Goal: Obtain resource: Download file/media

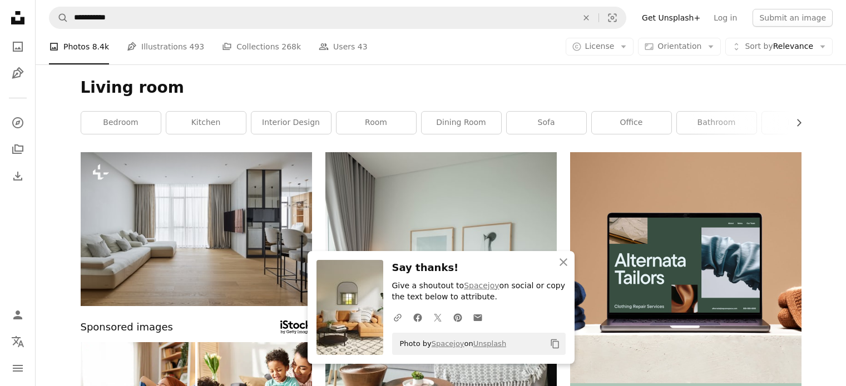
scroll to position [1175, 0]
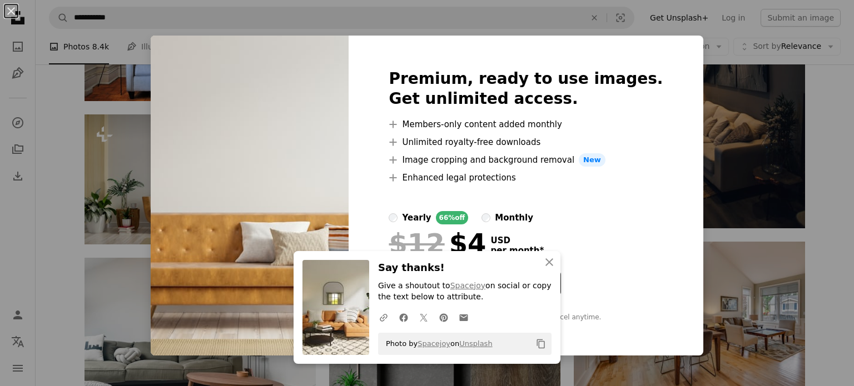
click at [625, 322] on div "* When paid annually, billed upfront $48 Taxes where applicable. Renews automat…" at bounding box center [526, 314] width 274 height 18
click at [545, 262] on icon "button" at bounding box center [549, 263] width 8 height 8
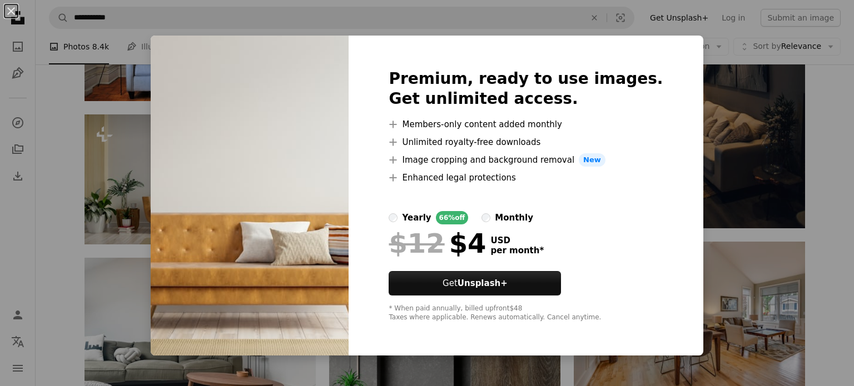
click at [680, 96] on div "An X shape Premium, ready to use images. Get unlimited access. A plus sign Memb…" at bounding box center [427, 193] width 854 height 386
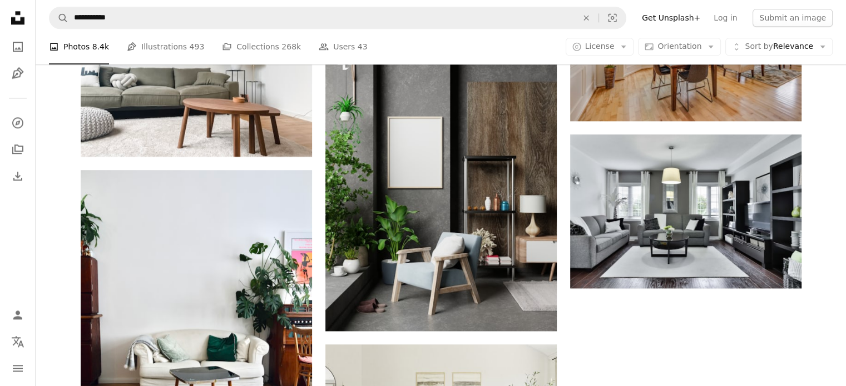
scroll to position [1456, 0]
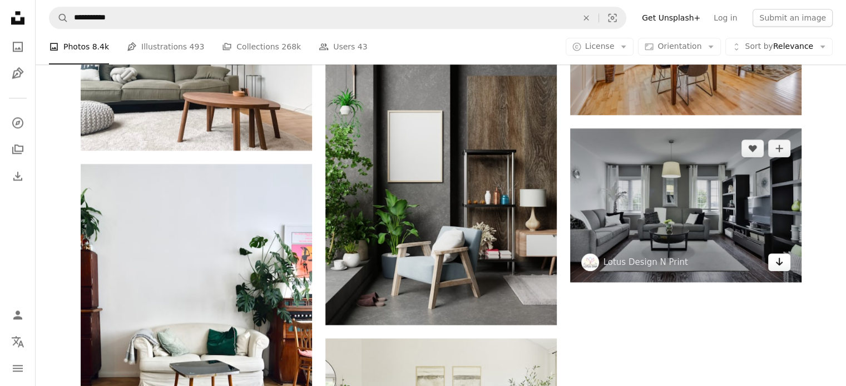
click at [781, 261] on icon "Arrow pointing down" at bounding box center [778, 261] width 9 height 13
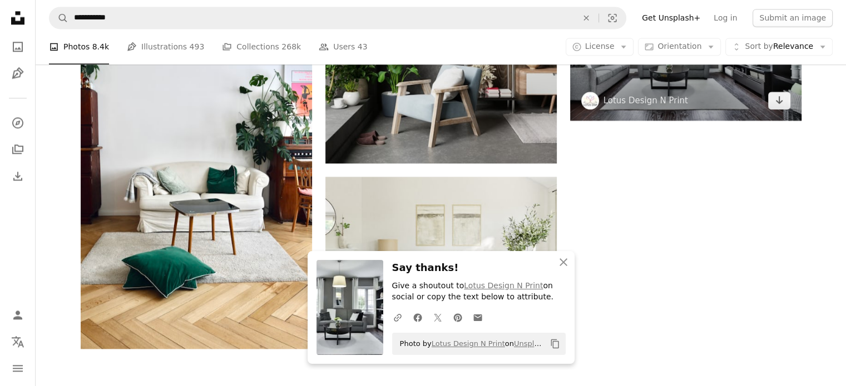
scroll to position [1619, 0]
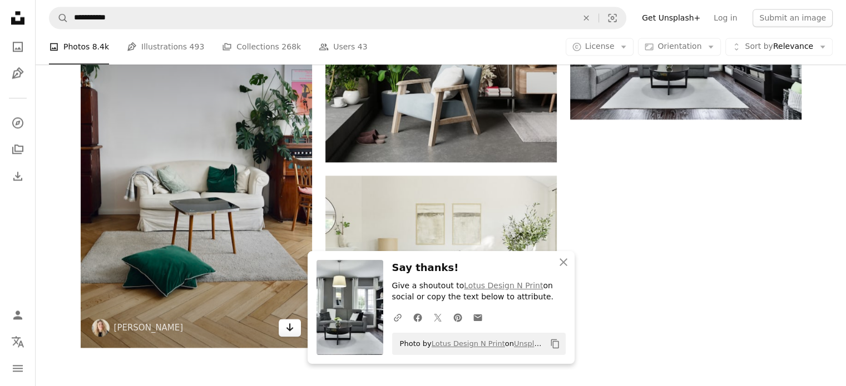
click at [295, 329] on link "Arrow pointing down" at bounding box center [290, 328] width 22 height 18
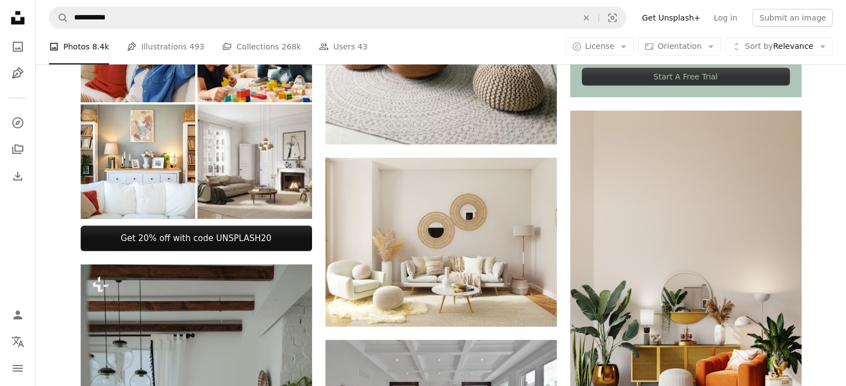
scroll to position [131, 0]
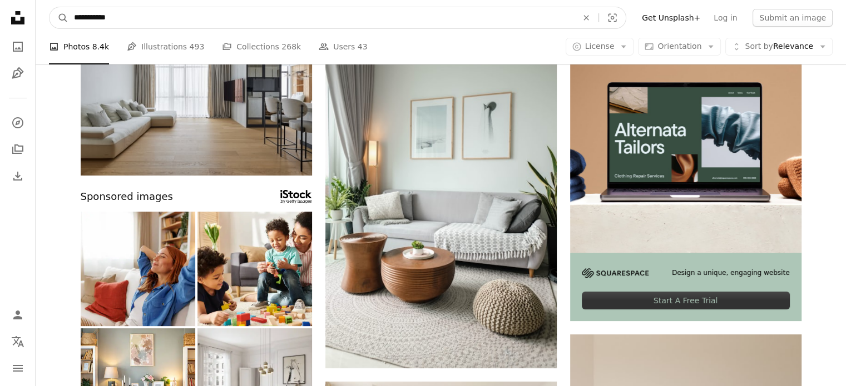
click at [160, 24] on input "**********" at bounding box center [320, 17] width 505 height 21
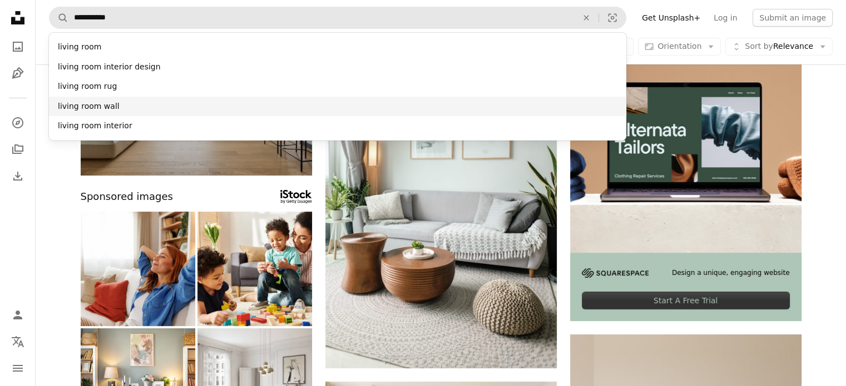
click at [116, 107] on div "living room wall" at bounding box center [337, 107] width 577 height 20
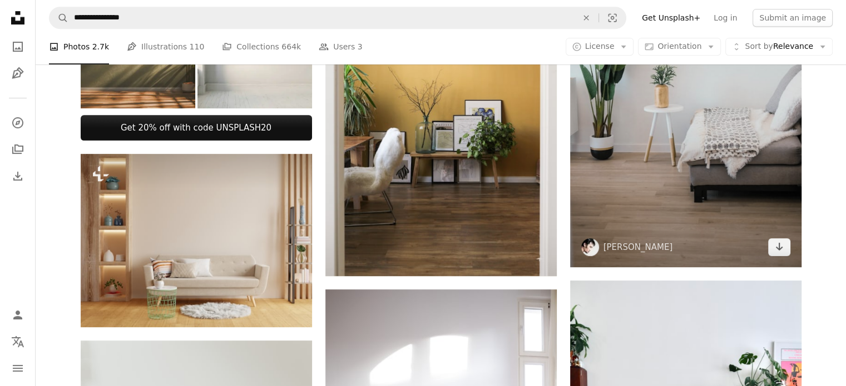
scroll to position [546, 0]
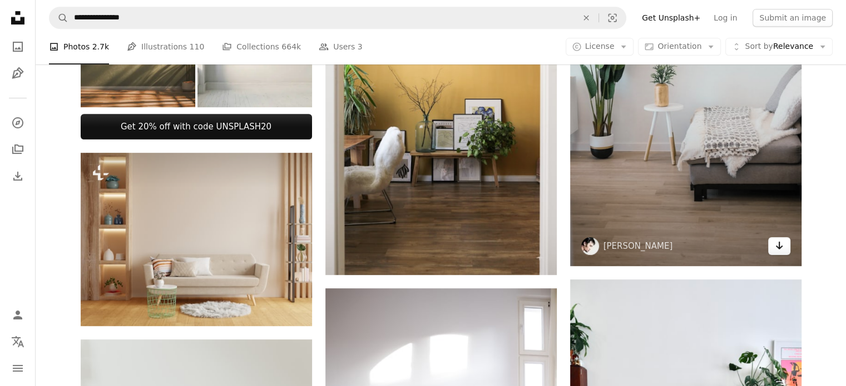
click at [782, 249] on icon "Arrow pointing down" at bounding box center [778, 245] width 9 height 13
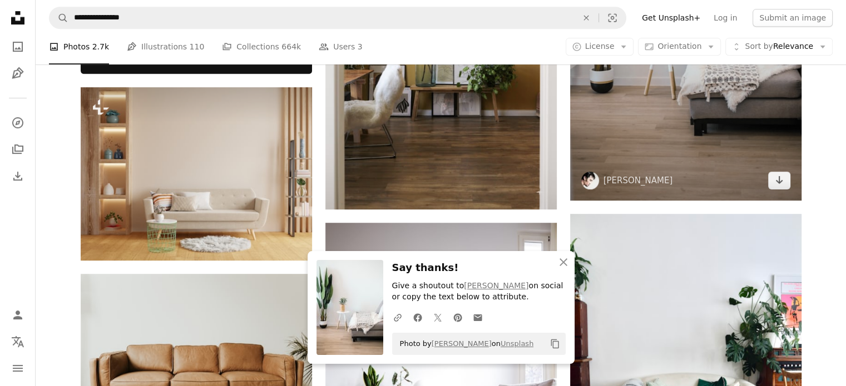
scroll to position [611, 0]
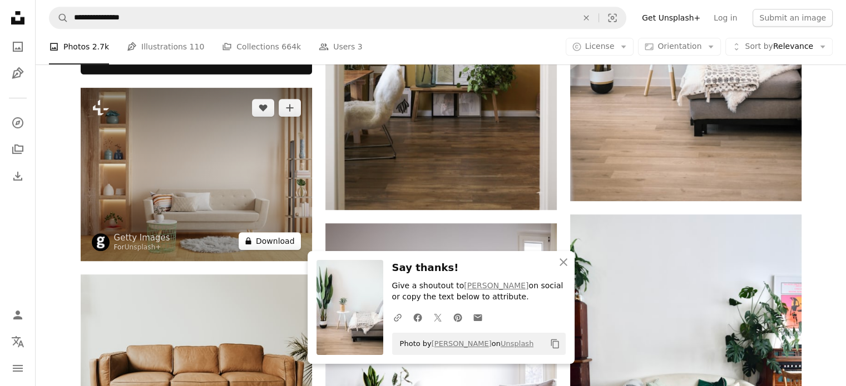
click at [286, 245] on button "A lock Download" at bounding box center [270, 241] width 62 height 18
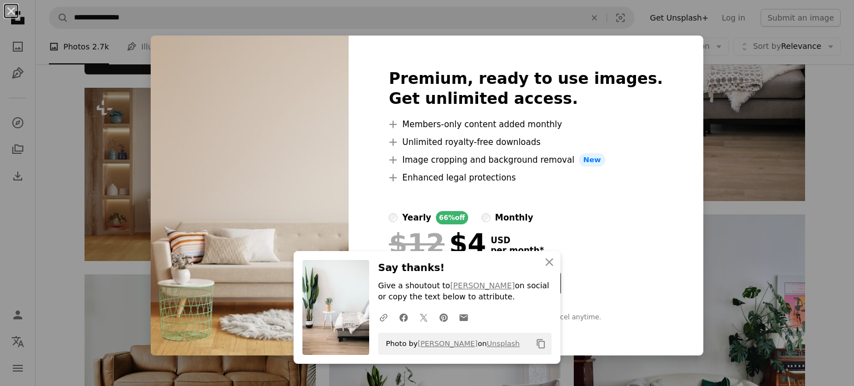
click at [752, 130] on div "An X shape Premium, ready to use images. Get unlimited access. A plus sign Memb…" at bounding box center [427, 193] width 854 height 386
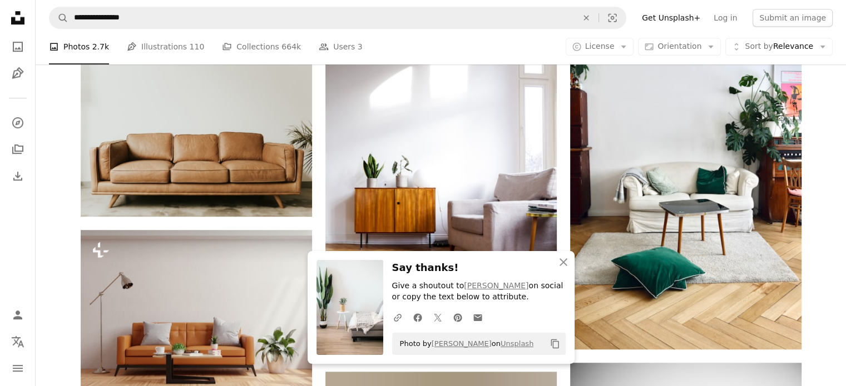
scroll to position [824, 0]
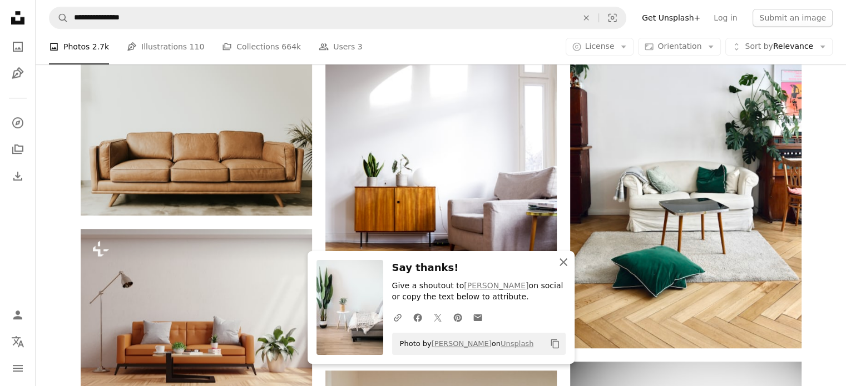
click at [560, 264] on icon "button" at bounding box center [563, 263] width 8 height 8
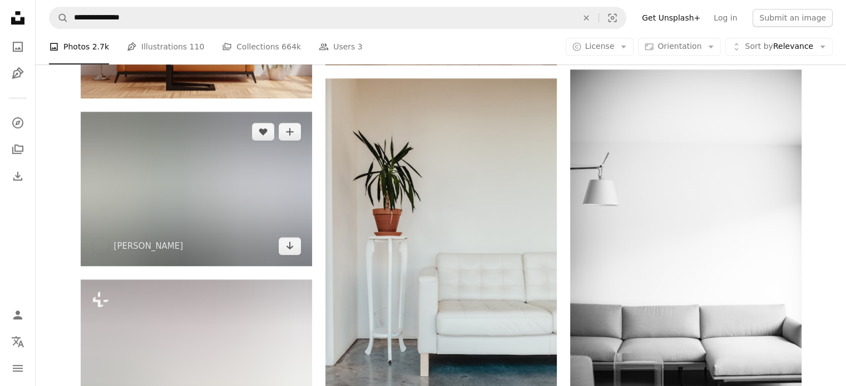
scroll to position [1114, 0]
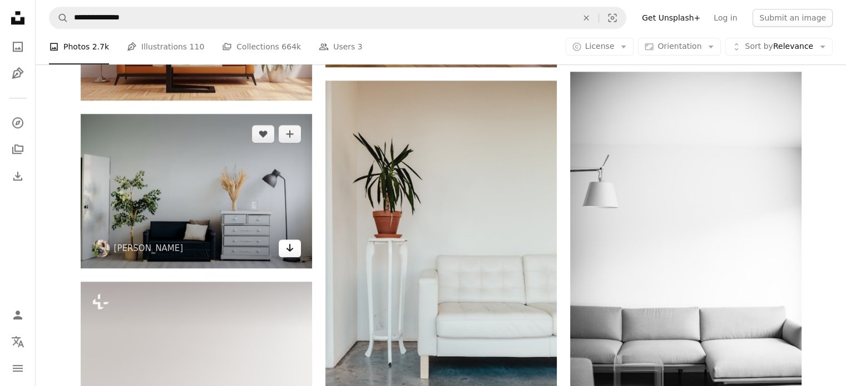
click at [282, 252] on link "Arrow pointing down" at bounding box center [290, 249] width 22 height 18
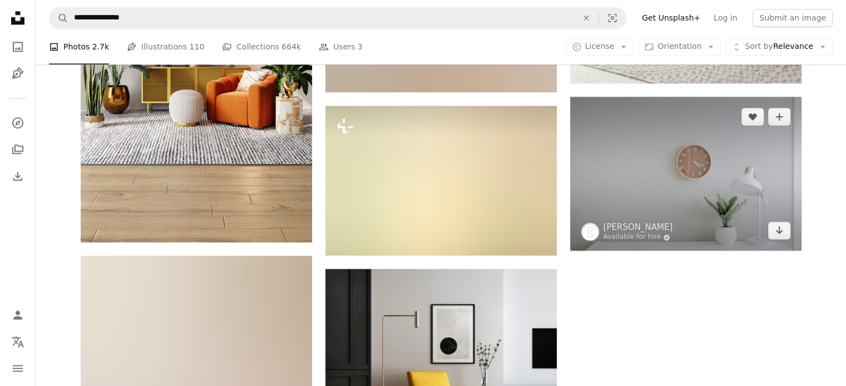
scroll to position [1802, 0]
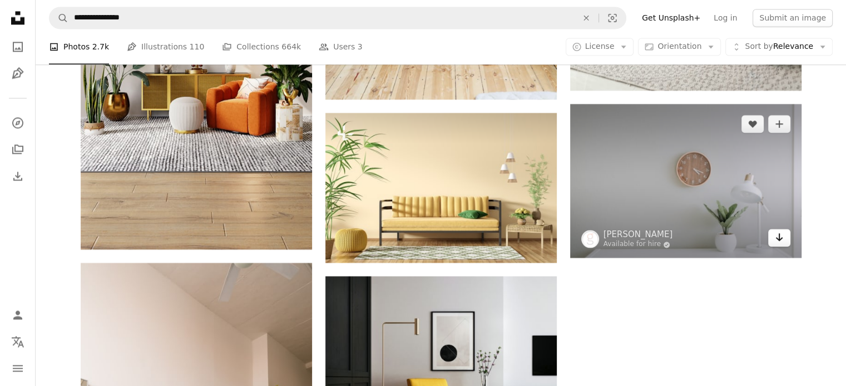
click at [777, 240] on icon "Arrow pointing down" at bounding box center [778, 237] width 9 height 13
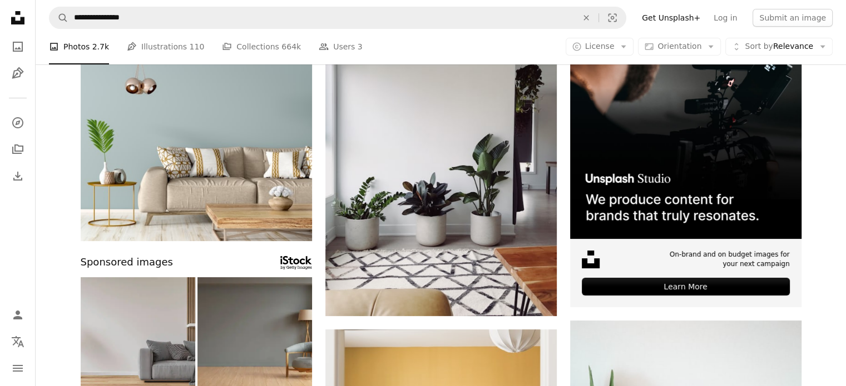
scroll to position [0, 0]
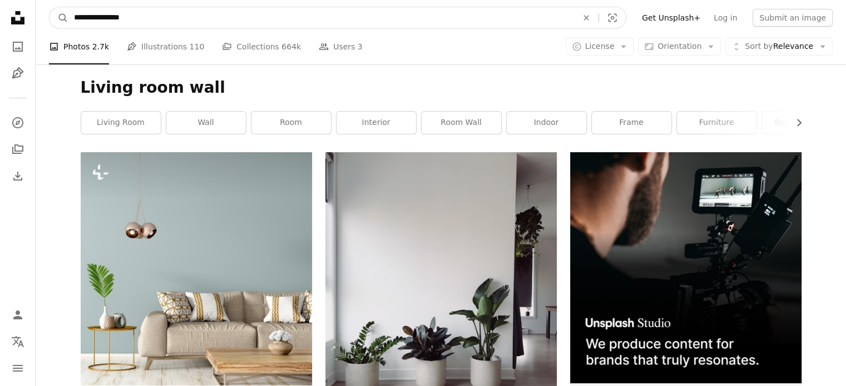
click at [143, 23] on input "**********" at bounding box center [320, 17] width 505 height 21
click at [149, 24] on input "**********" at bounding box center [320, 17] width 505 height 21
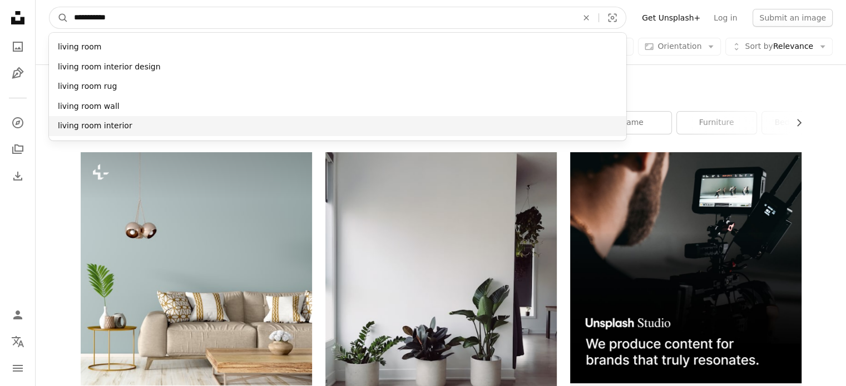
type input "**********"
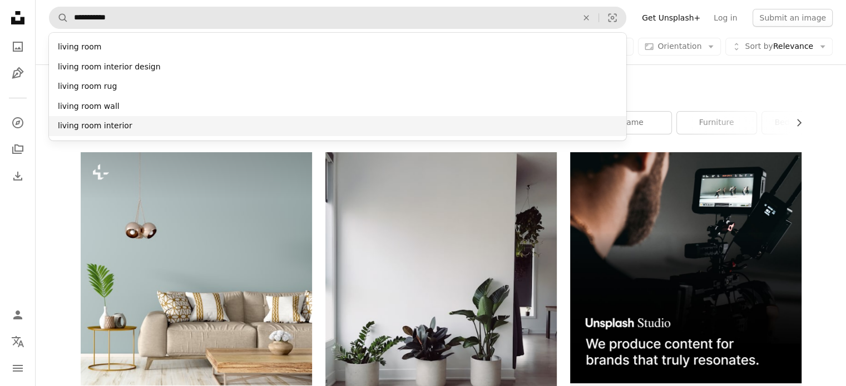
click at [153, 127] on div "living room interior" at bounding box center [337, 126] width 577 height 20
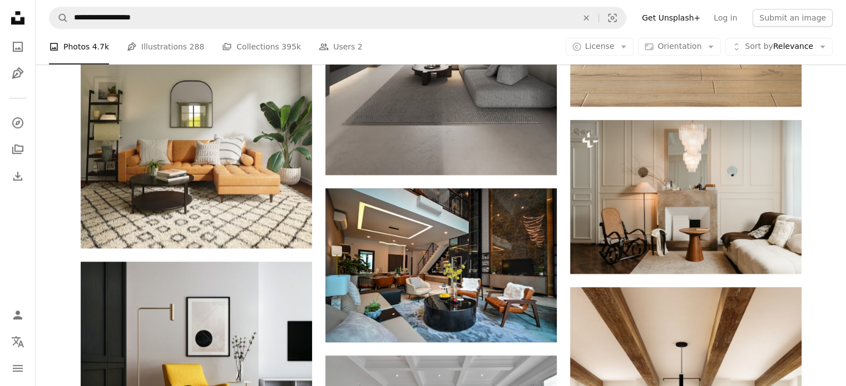
scroll to position [1130, 0]
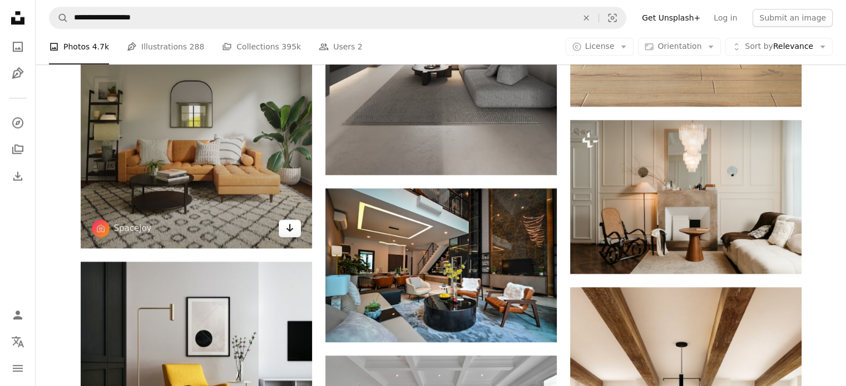
click at [287, 224] on icon "Arrow pointing down" at bounding box center [289, 227] width 9 height 13
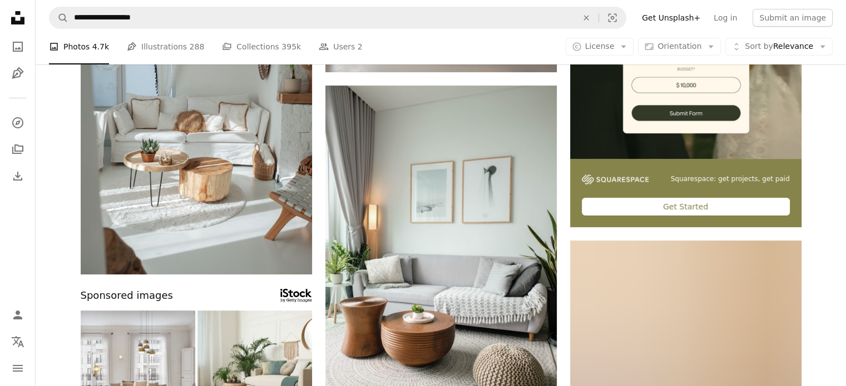
scroll to position [215, 0]
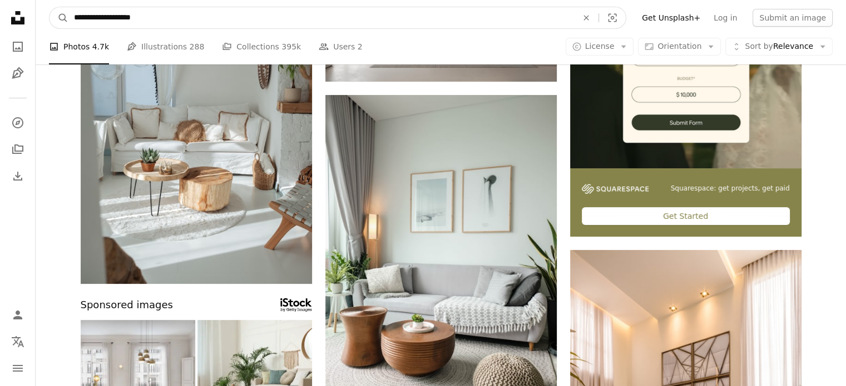
click at [160, 22] on input "**********" at bounding box center [320, 17] width 505 height 21
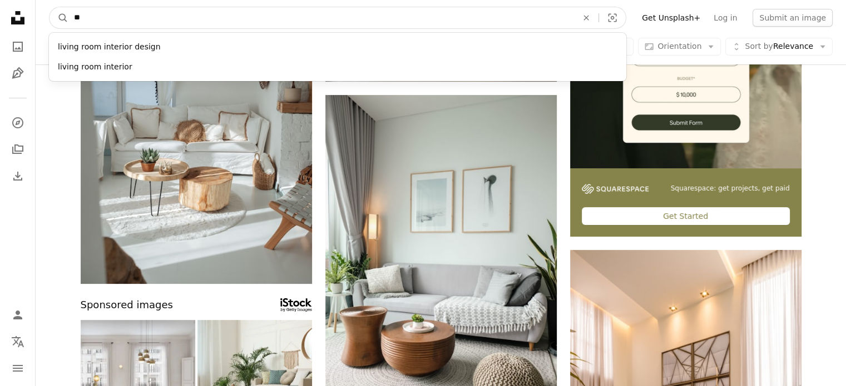
type input "*"
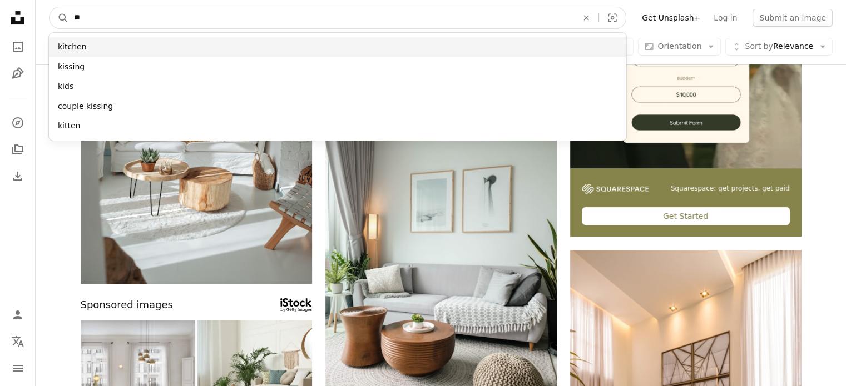
type input "**"
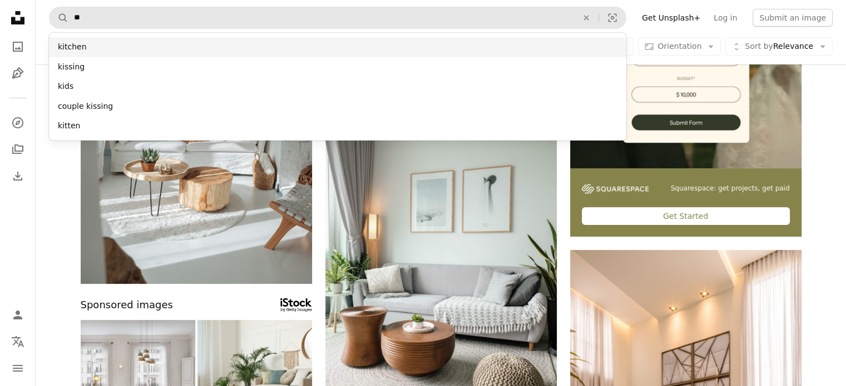
click at [72, 48] on div "kitchen" at bounding box center [337, 47] width 577 height 20
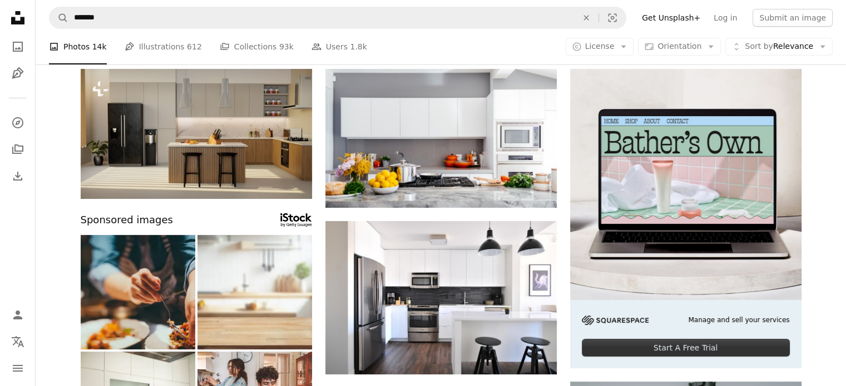
scroll to position [91, 0]
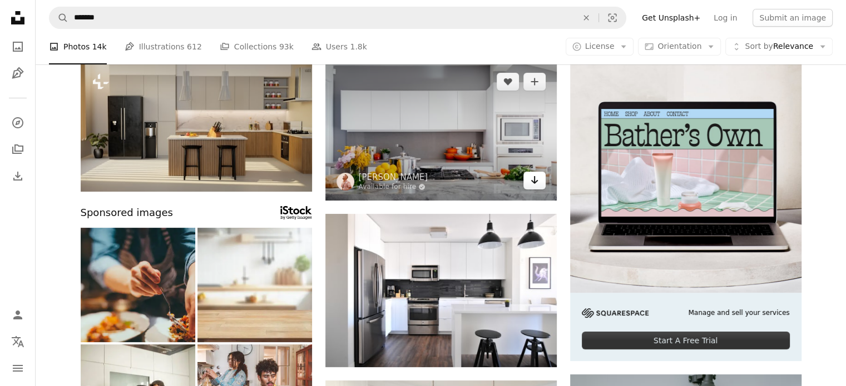
click at [534, 177] on icon "Arrow pointing down" at bounding box center [534, 179] width 9 height 13
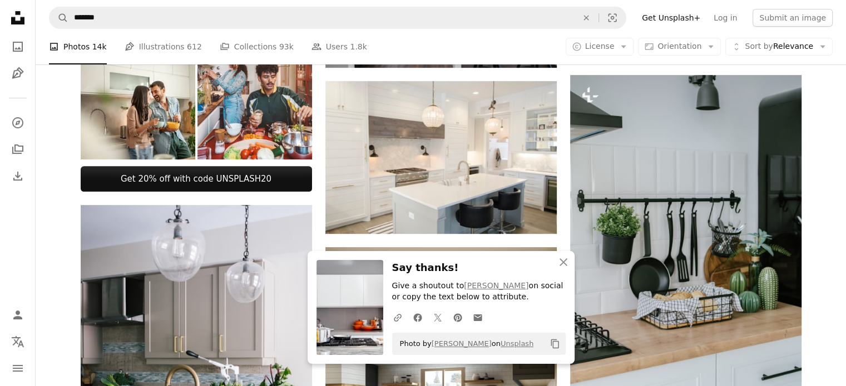
scroll to position [391, 0]
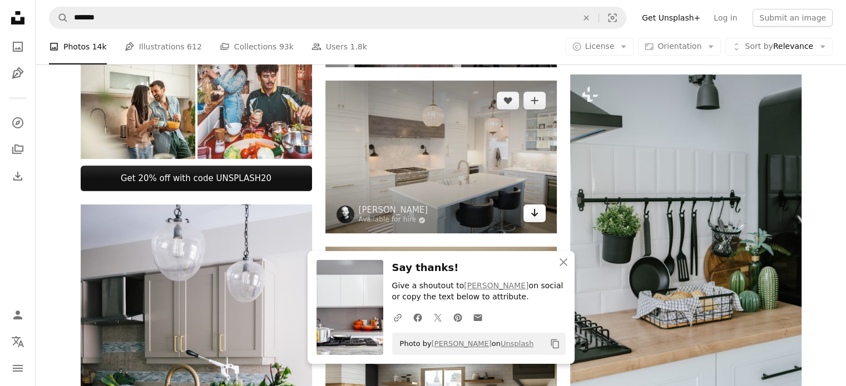
click at [535, 216] on icon "Arrow pointing down" at bounding box center [534, 212] width 9 height 13
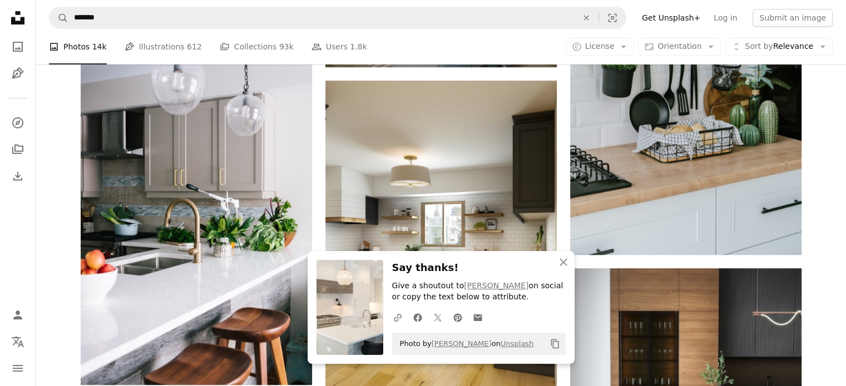
scroll to position [560, 0]
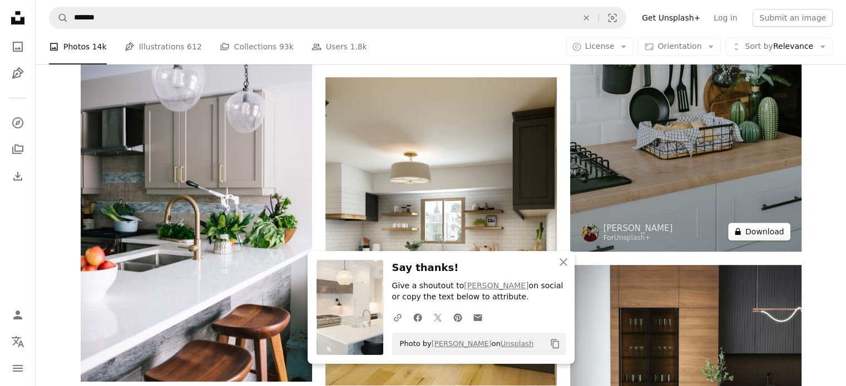
click at [774, 235] on button "A lock Download" at bounding box center [759, 232] width 62 height 18
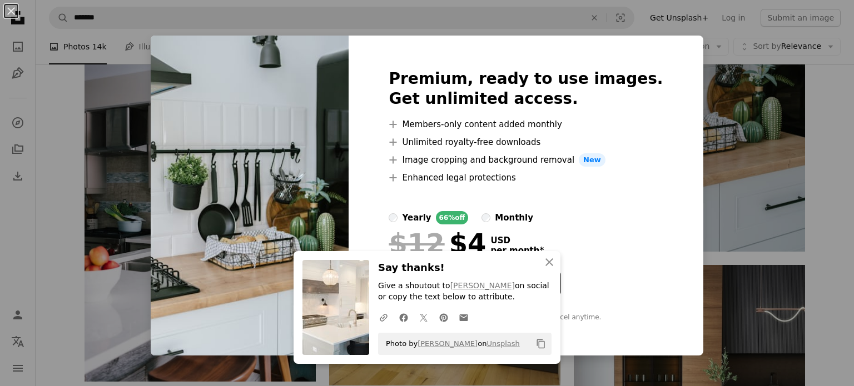
click at [706, 73] on div "An X shape Premium, ready to use images. Get unlimited access. A plus sign Memb…" at bounding box center [427, 193] width 854 height 386
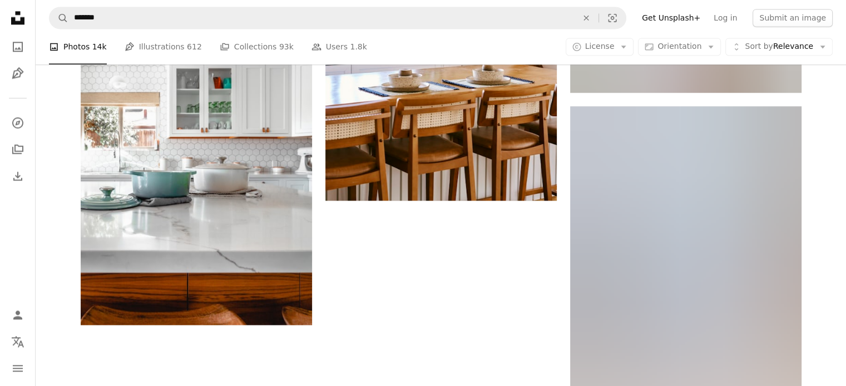
scroll to position [1639, 0]
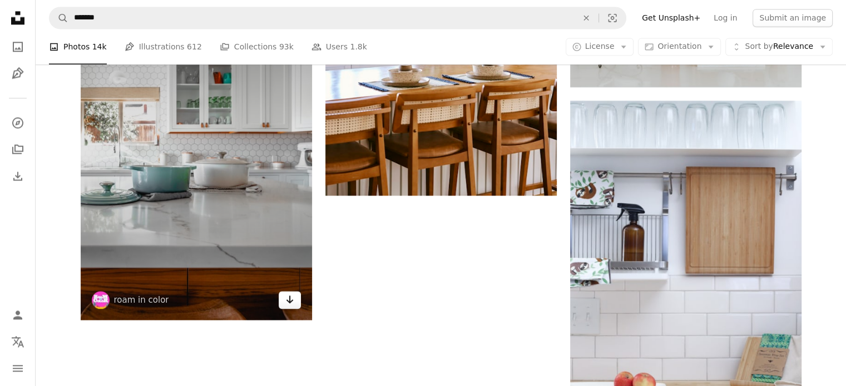
click at [291, 303] on icon "Arrow pointing down" at bounding box center [289, 299] width 9 height 13
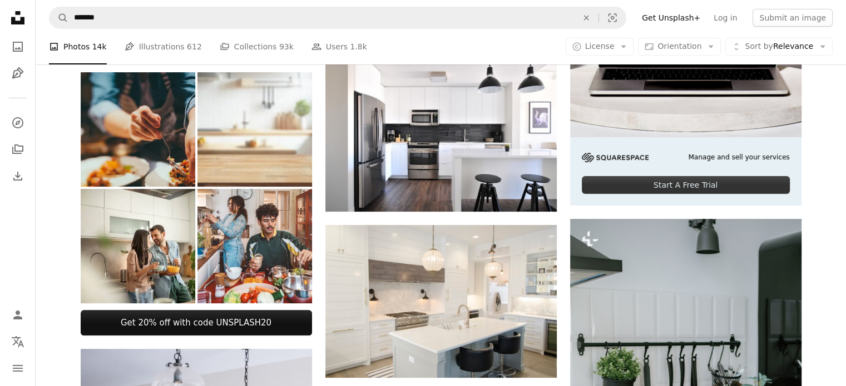
scroll to position [0, 0]
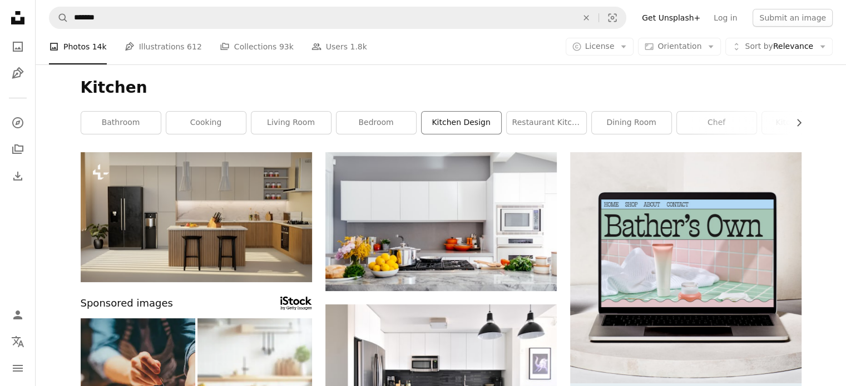
click at [474, 128] on link "kitchen design" at bounding box center [461, 123] width 80 height 22
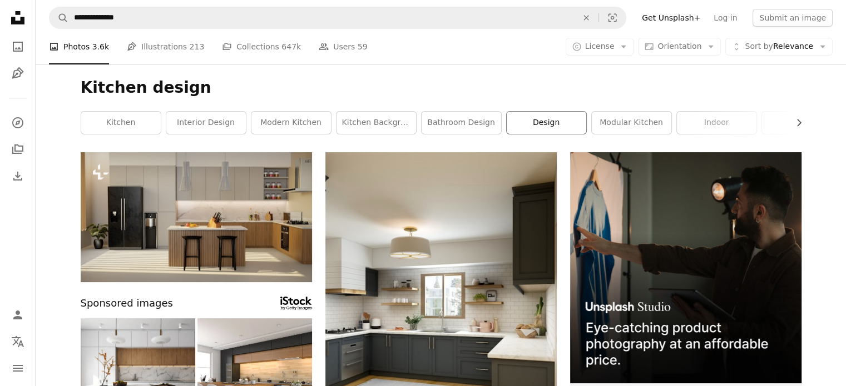
click at [547, 126] on link "design" at bounding box center [546, 123] width 80 height 22
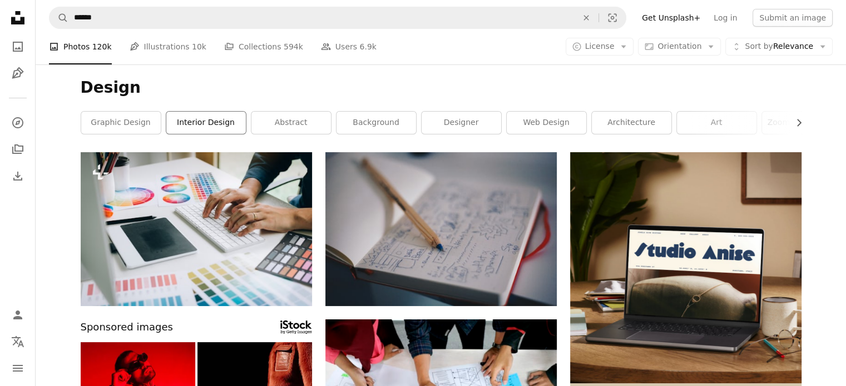
click at [207, 127] on link "interior design" at bounding box center [206, 123] width 80 height 22
